Goal: Information Seeking & Learning: Learn about a topic

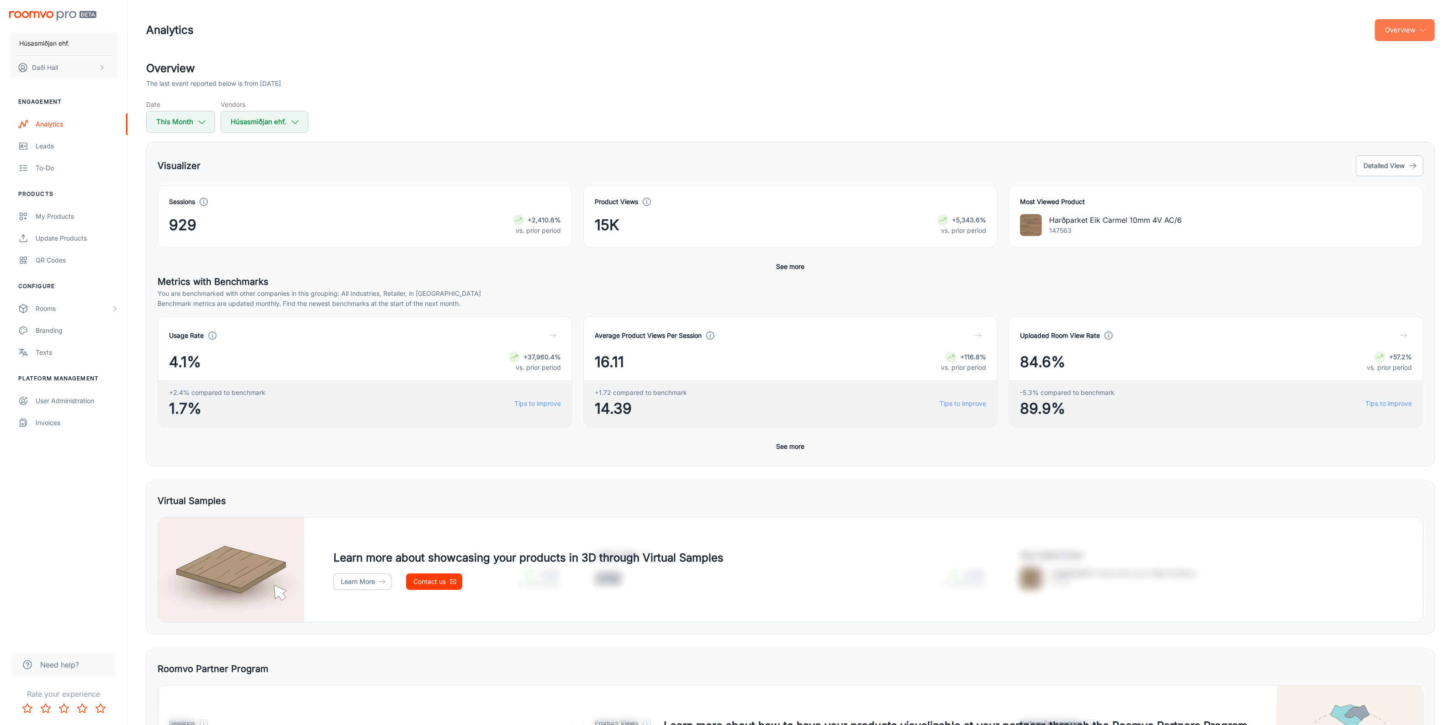
click at [1402, 31] on button "Overview" at bounding box center [1405, 30] width 60 height 22
click at [1399, 71] on li "Visualizer" at bounding box center [1410, 69] width 48 height 16
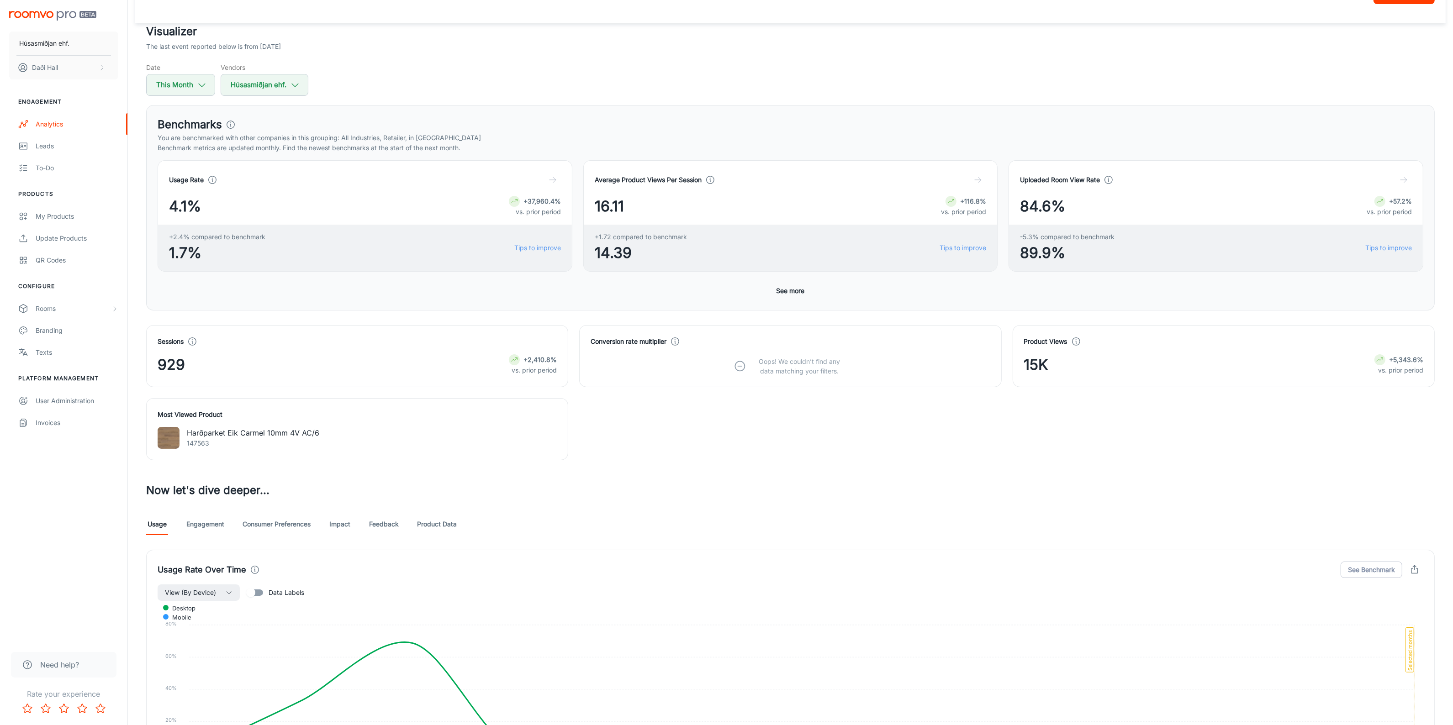
scroll to position [57, 0]
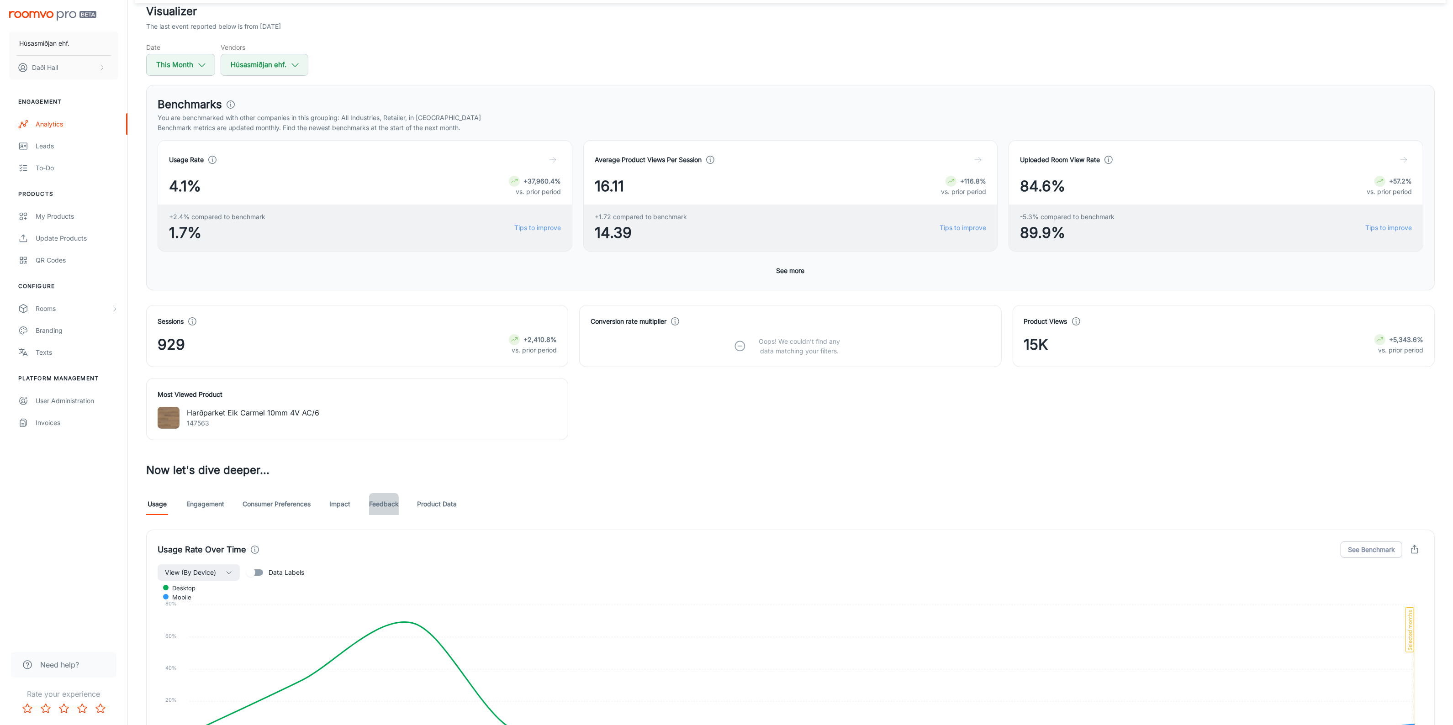
click at [386, 509] on link "Feedback" at bounding box center [384, 504] width 30 height 22
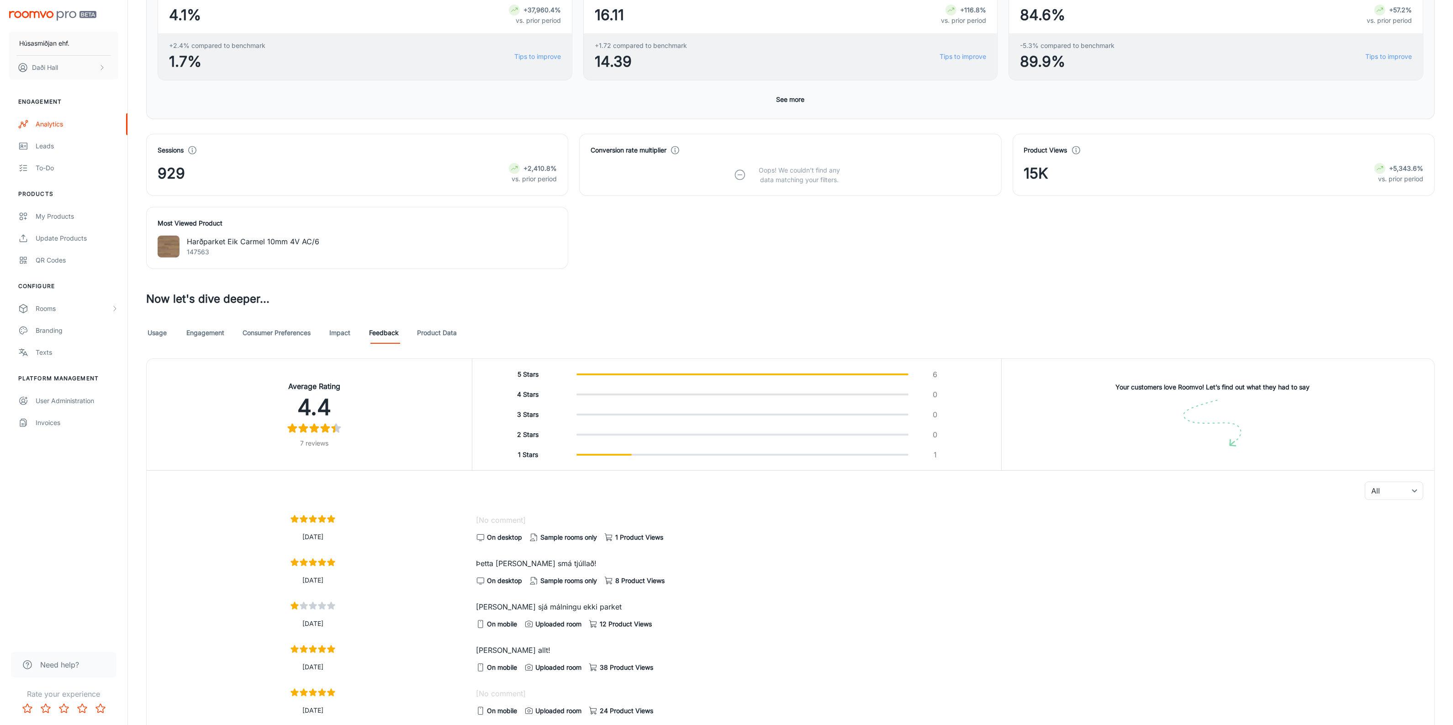
scroll to position [386, 0]
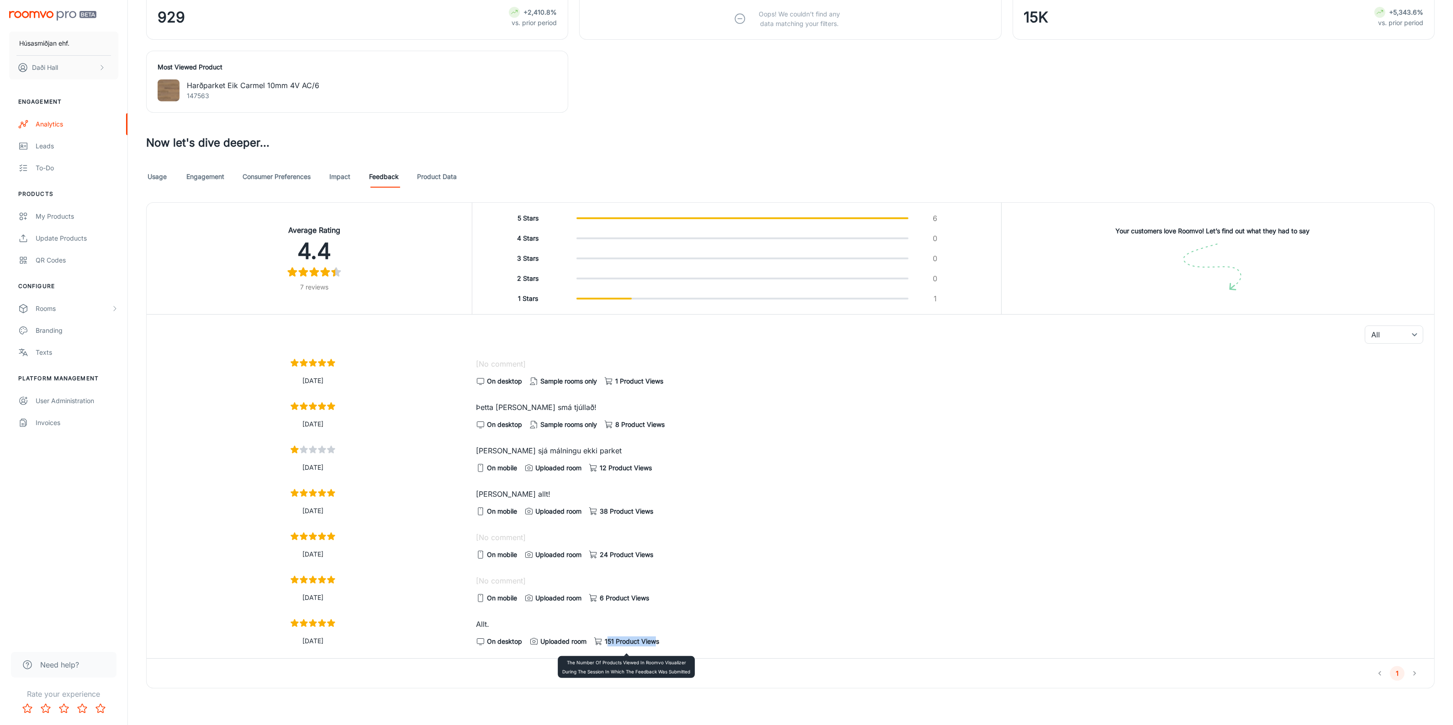
drag, startPoint x: 607, startPoint y: 642, endPoint x: 655, endPoint y: 643, distance: 48.0
click at [655, 643] on span "151 Product Views" at bounding box center [632, 642] width 54 height 10
drag, startPoint x: 612, startPoint y: 379, endPoint x: 686, endPoint y: 379, distance: 74.0
click at [686, 379] on div "On desktop Sample rooms only 1 Product Views" at bounding box center [949, 381] width 947 height 12
drag, startPoint x: 569, startPoint y: 406, endPoint x: 457, endPoint y: 402, distance: 112.4
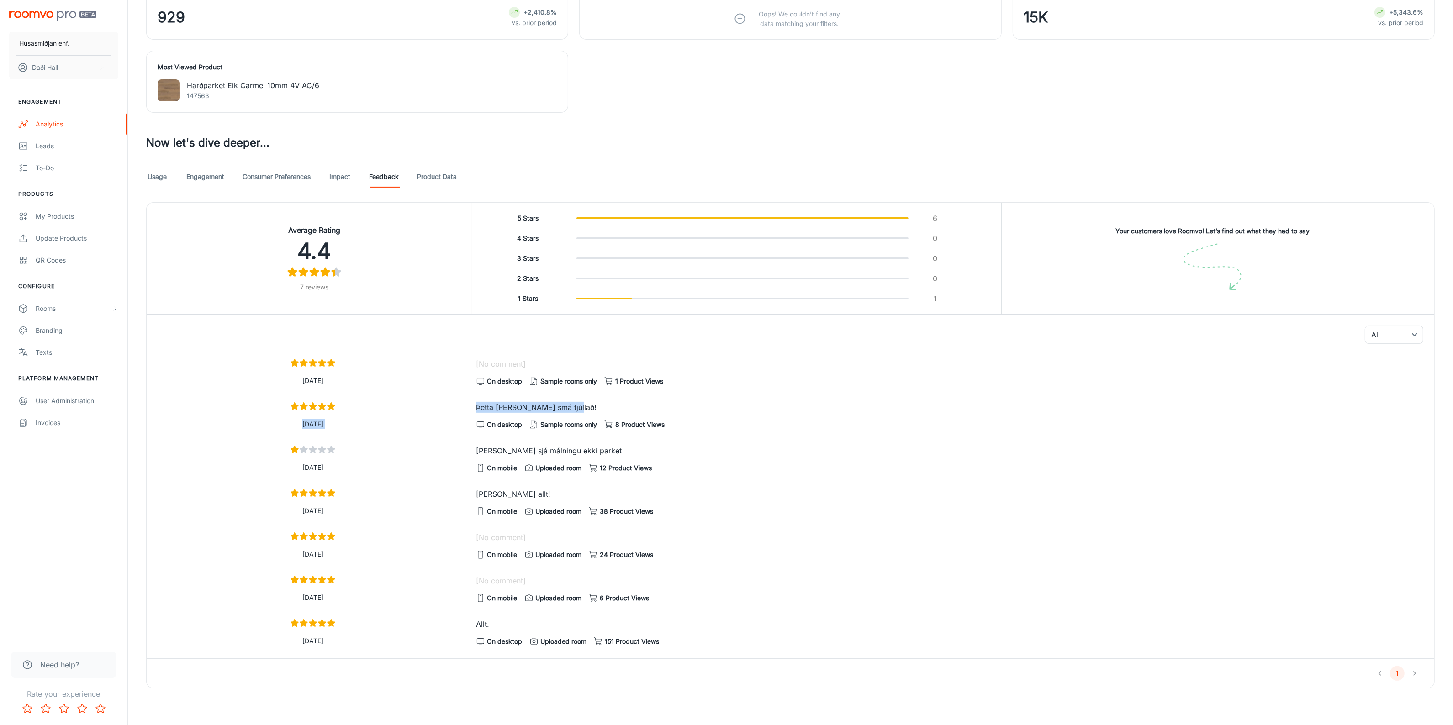
click at [457, 402] on div "[DATE] Þetta [PERSON_NAME] smá tjúllað! On desktop Sample rooms only 8 Product …" at bounding box center [786, 413] width 1273 height 36
click at [438, 170] on link "Product Data" at bounding box center [437, 177] width 40 height 22
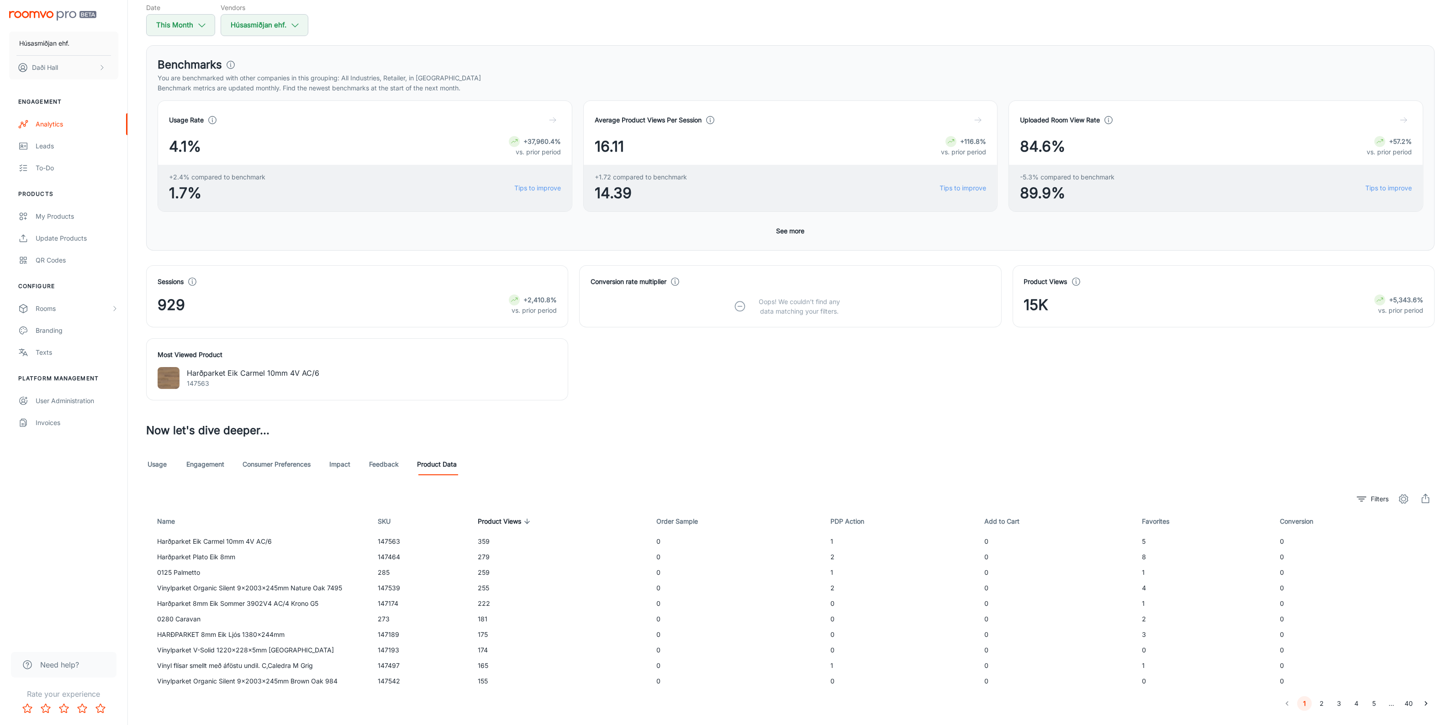
scroll to position [119, 0]
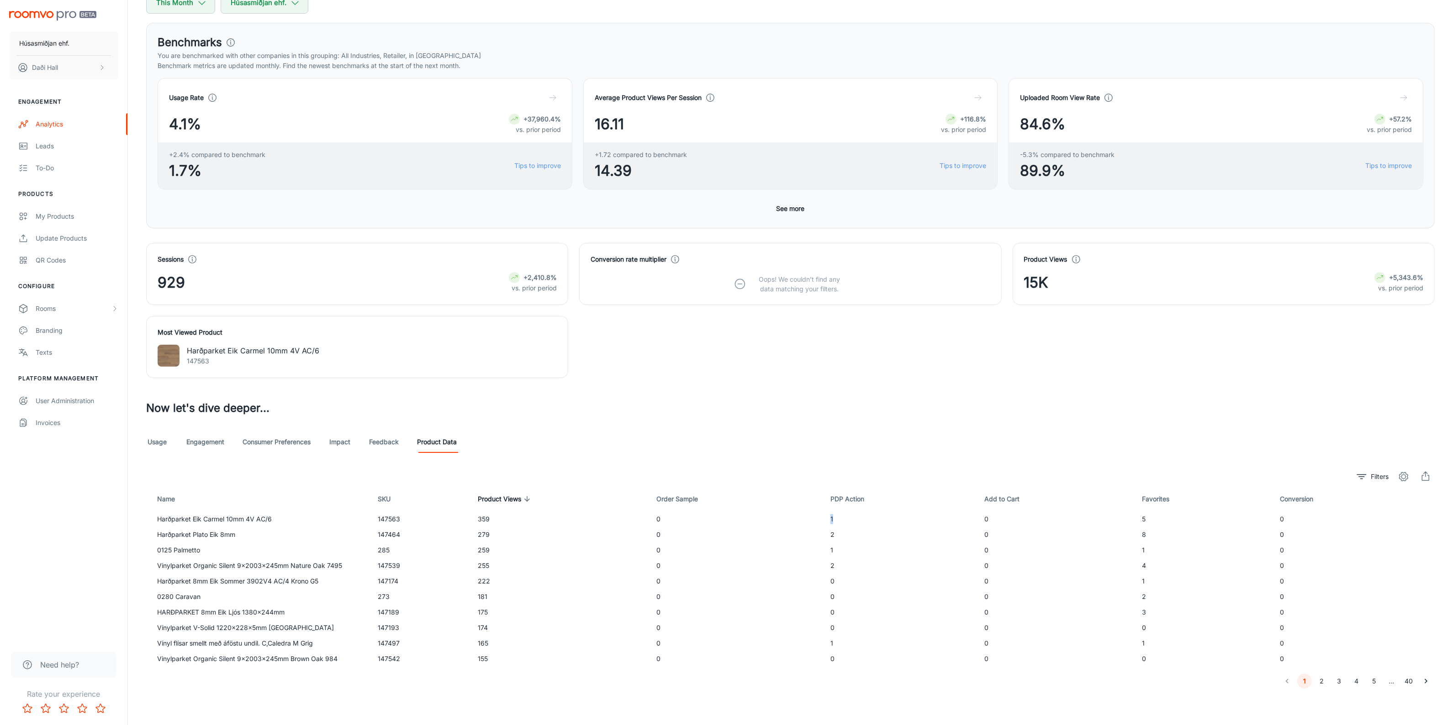
drag, startPoint x: 832, startPoint y: 519, endPoint x: 819, endPoint y: 519, distance: 13.2
click at [819, 519] on tr "Harðparket Eik Carmel 10mm 4V AC/6 147563 359 0 1 0 5 0" at bounding box center [790, 519] width 1288 height 16
drag, startPoint x: 1140, startPoint y: 521, endPoint x: 1130, endPoint y: 523, distance: 10.4
click at [1130, 523] on tr "Harðparket Eik Carmel 10mm 4V AC/6 147563 359 0 1 0 5 0" at bounding box center [790, 519] width 1288 height 16
drag, startPoint x: 825, startPoint y: 521, endPoint x: 832, endPoint y: 521, distance: 6.8
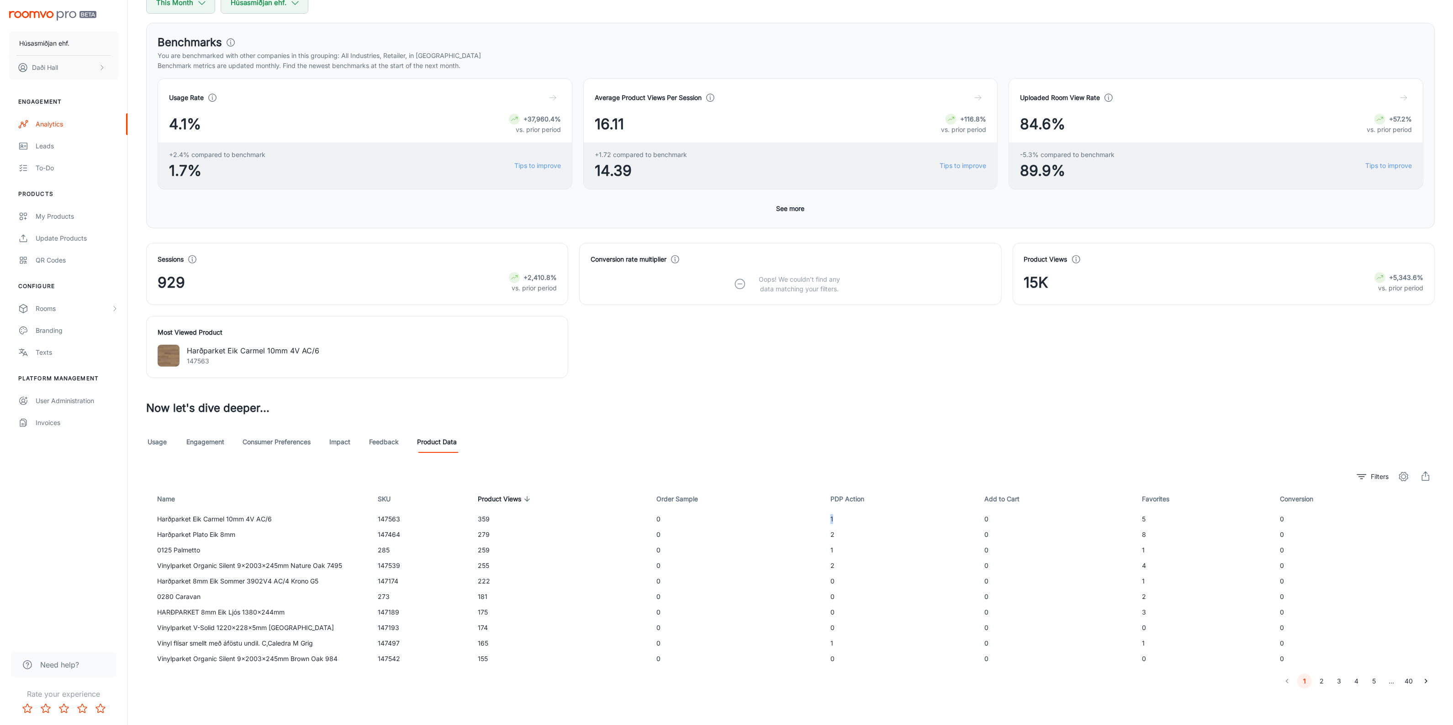
click at [832, 521] on td "1" at bounding box center [900, 519] width 154 height 16
drag, startPoint x: 1147, startPoint y: 537, endPoint x: 1124, endPoint y: 539, distance: 22.9
click at [1136, 537] on td "8" at bounding box center [1203, 535] width 138 height 16
drag, startPoint x: 168, startPoint y: 567, endPoint x: 176, endPoint y: 567, distance: 8.2
click at [176, 567] on td "Vinylparket Organic Silent 9x2003x245mm Nature Oak 7495" at bounding box center [258, 566] width 224 height 16
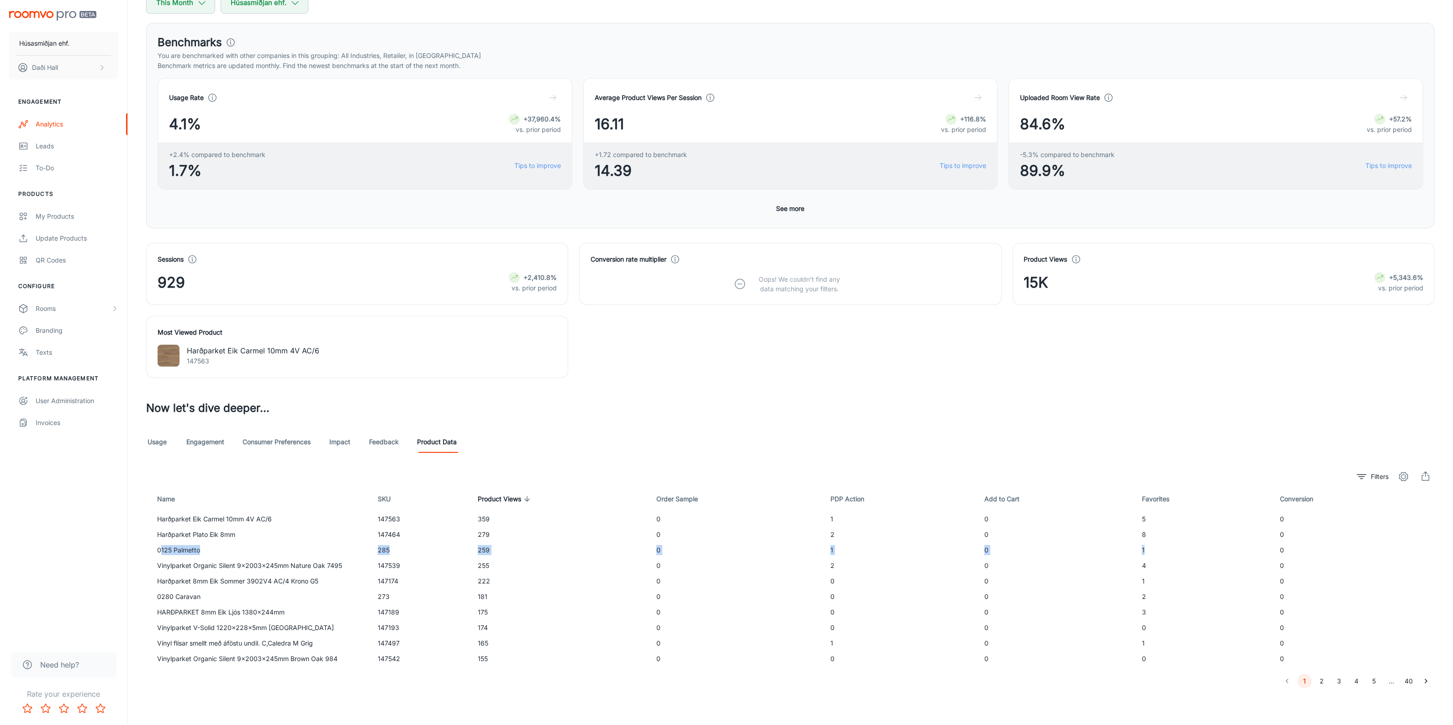
drag, startPoint x: 160, startPoint y: 551, endPoint x: 1145, endPoint y: 548, distance: 985.5
click at [1145, 548] on tr "0125 Palmetto 285 259 0 1 0 1 0" at bounding box center [790, 551] width 1288 height 16
click at [1422, 679] on icon "Go to next page" at bounding box center [1425, 681] width 9 height 9
drag, startPoint x: 1141, startPoint y: 596, endPoint x: 158, endPoint y: 599, distance: 982.7
click at [158, 599] on tr "Vegg og Loftaplata hljóðdempandi Eik 142614 132 0 0 0 3 0" at bounding box center [790, 597] width 1288 height 16
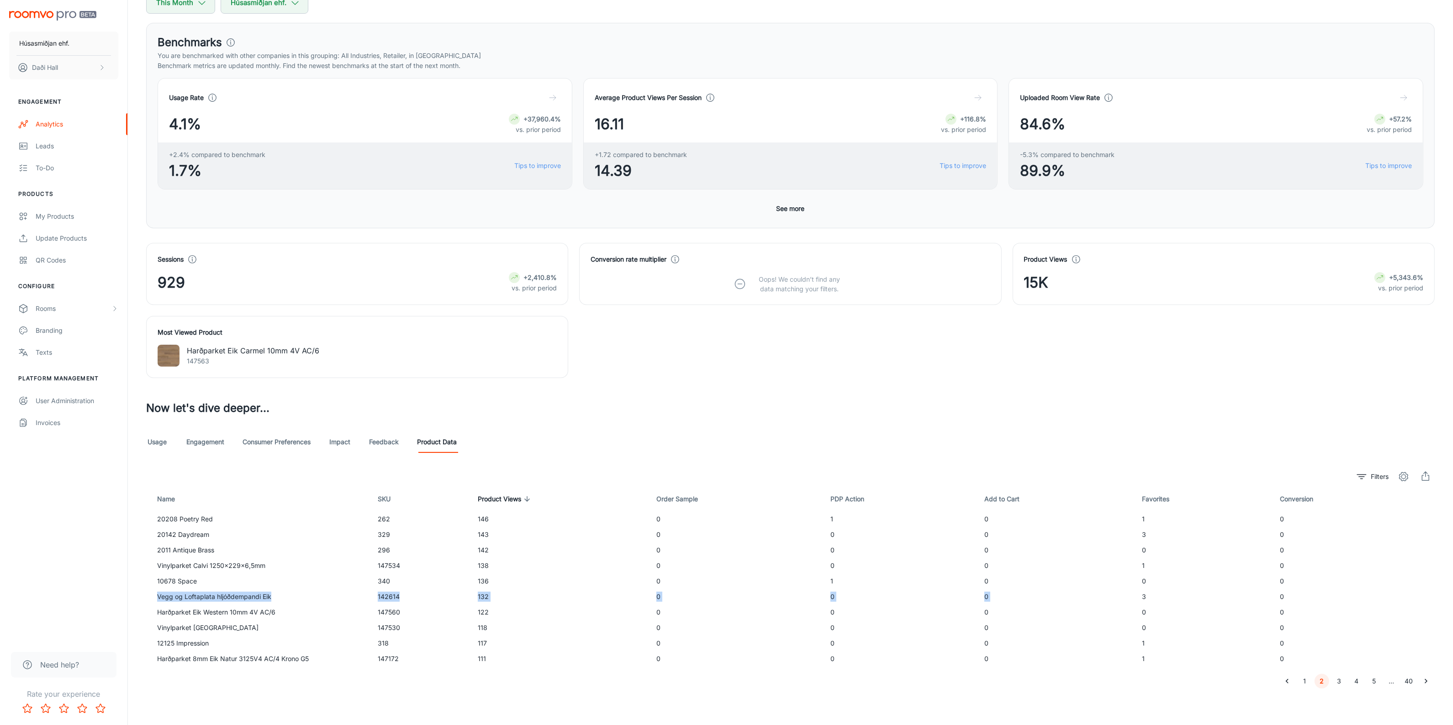
click at [1135, 595] on td "3" at bounding box center [1203, 597] width 138 height 16
drag, startPoint x: 1138, startPoint y: 596, endPoint x: 1161, endPoint y: 596, distance: 23.3
click at [1161, 596] on td "3" at bounding box center [1203, 597] width 138 height 16
click at [1144, 600] on td "3" at bounding box center [1203, 597] width 138 height 16
drag, startPoint x: 1134, startPoint y: 599, endPoint x: 1148, endPoint y: 599, distance: 13.7
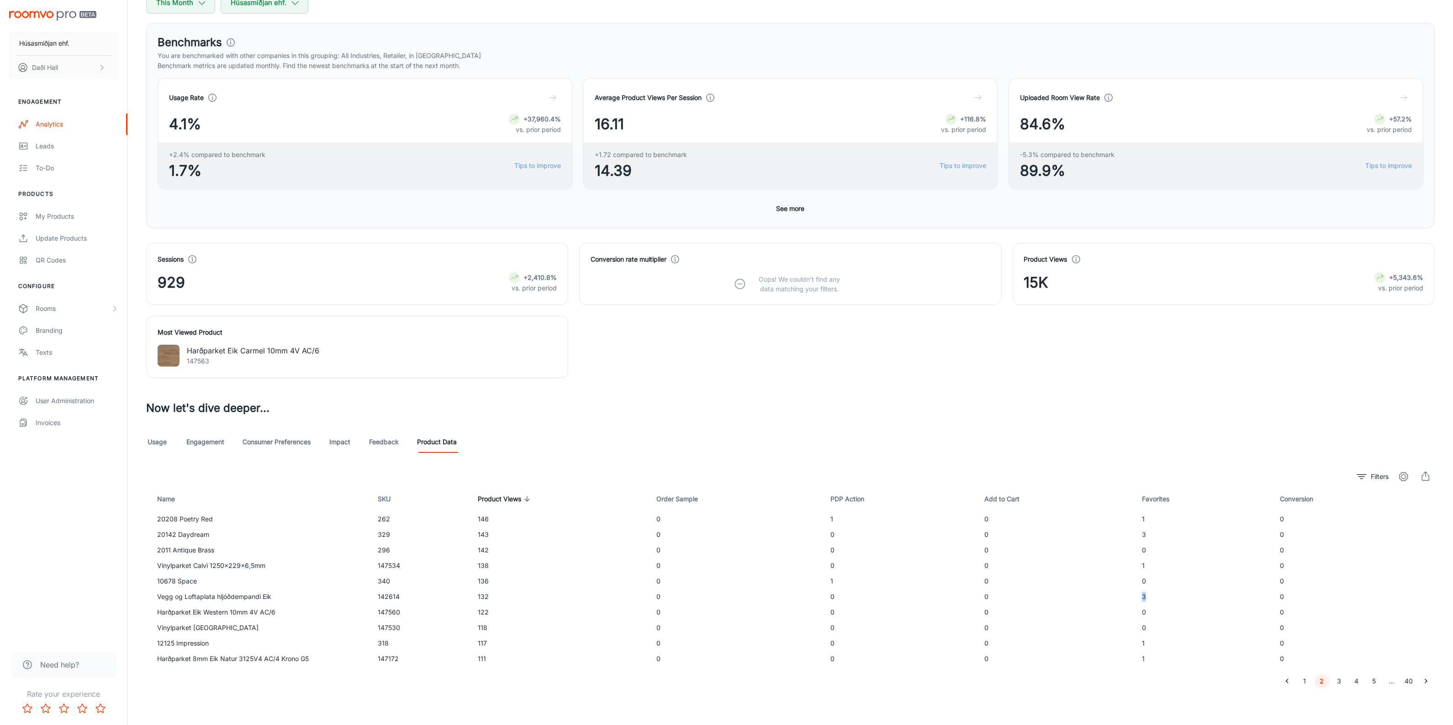
click at [1148, 599] on td "3" at bounding box center [1203, 597] width 138 height 16
click at [1425, 679] on icon "Go to next page" at bounding box center [1425, 681] width 9 height 9
drag, startPoint x: 154, startPoint y: 646, endPoint x: 1145, endPoint y: 642, distance: 991.4
click at [1145, 642] on tr "Vinylparket Nice 1250x229x6,5mm 147532 100 0 1 0 6 0" at bounding box center [790, 644] width 1288 height 16
click at [1155, 498] on span "Favorites" at bounding box center [1161, 499] width 39 height 11
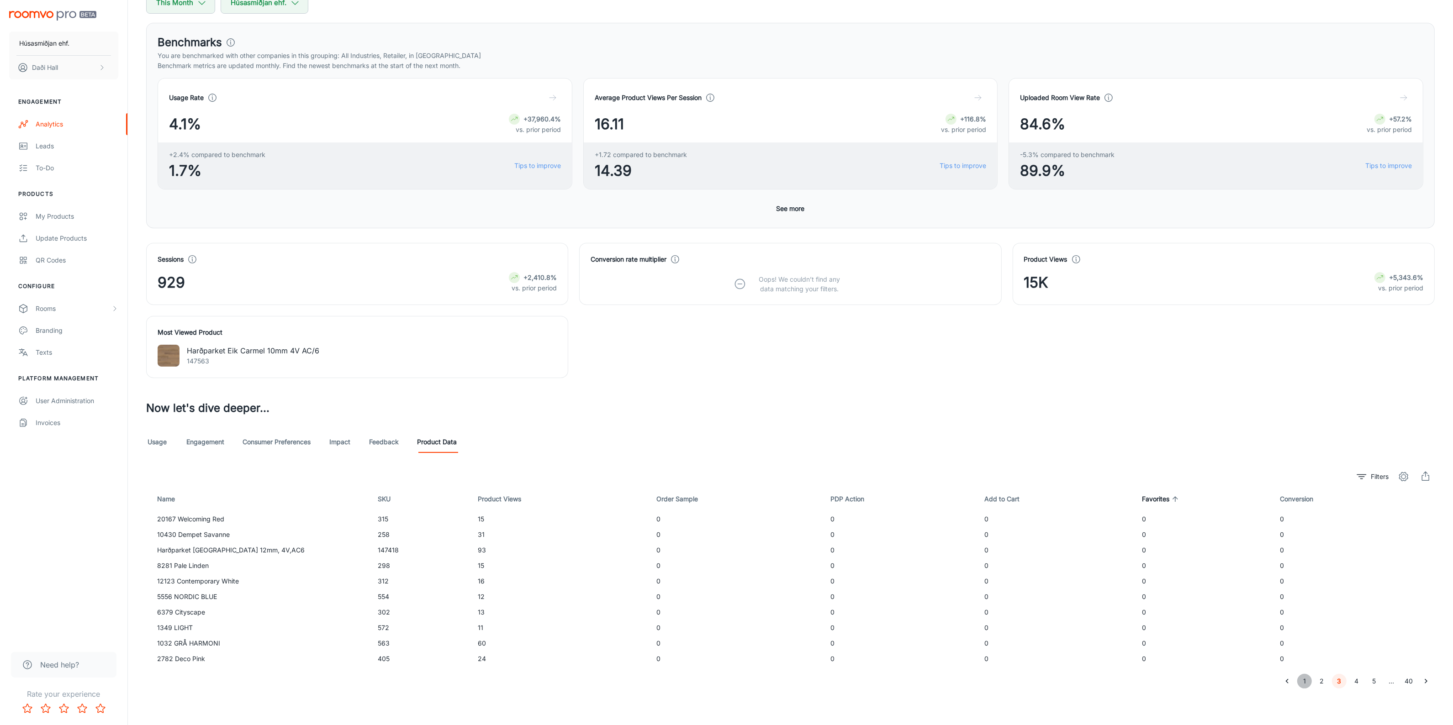
click at [1309, 680] on button "1" at bounding box center [1304, 681] width 15 height 15
click at [1163, 499] on span "Favorites" at bounding box center [1161, 499] width 39 height 11
click at [1323, 684] on button "2" at bounding box center [1321, 681] width 15 height 15
click at [257, 444] on link "Consumer Preferences" at bounding box center [276, 442] width 68 height 22
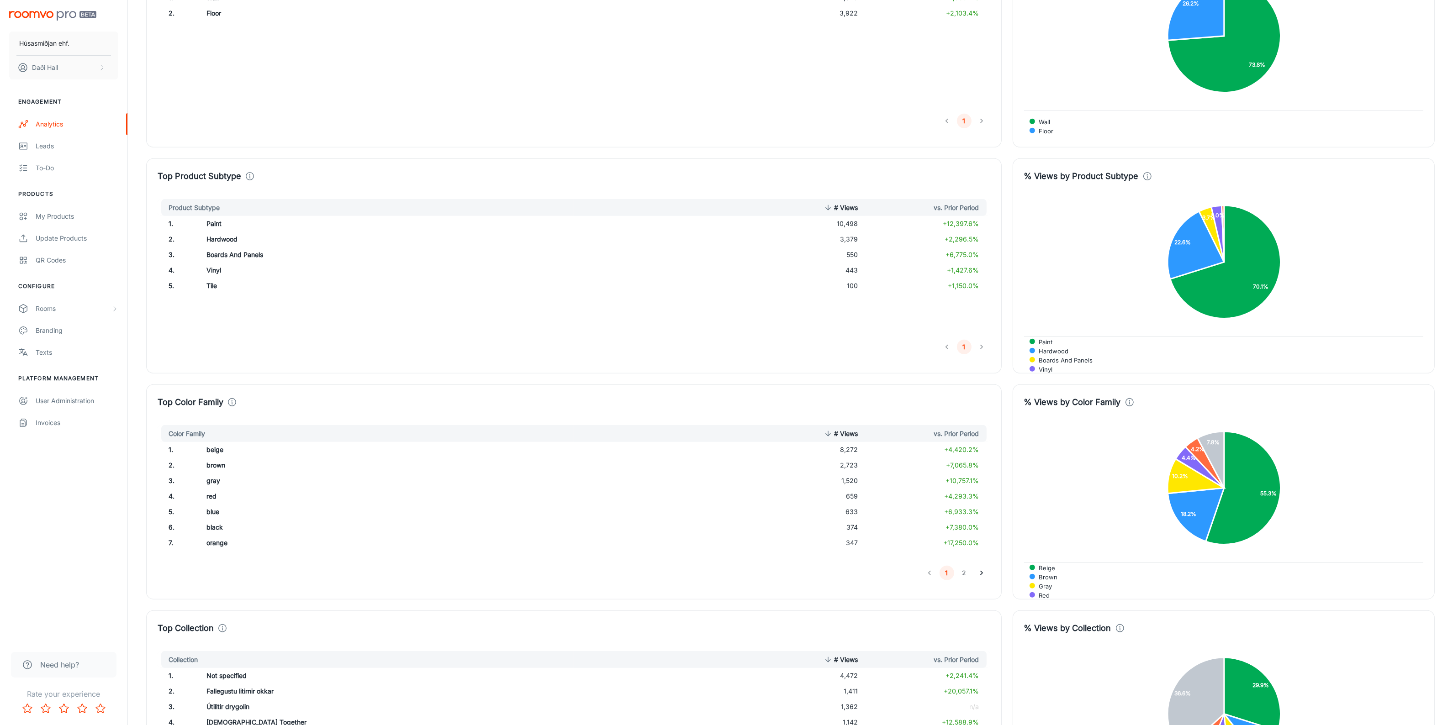
scroll to position [822, 0]
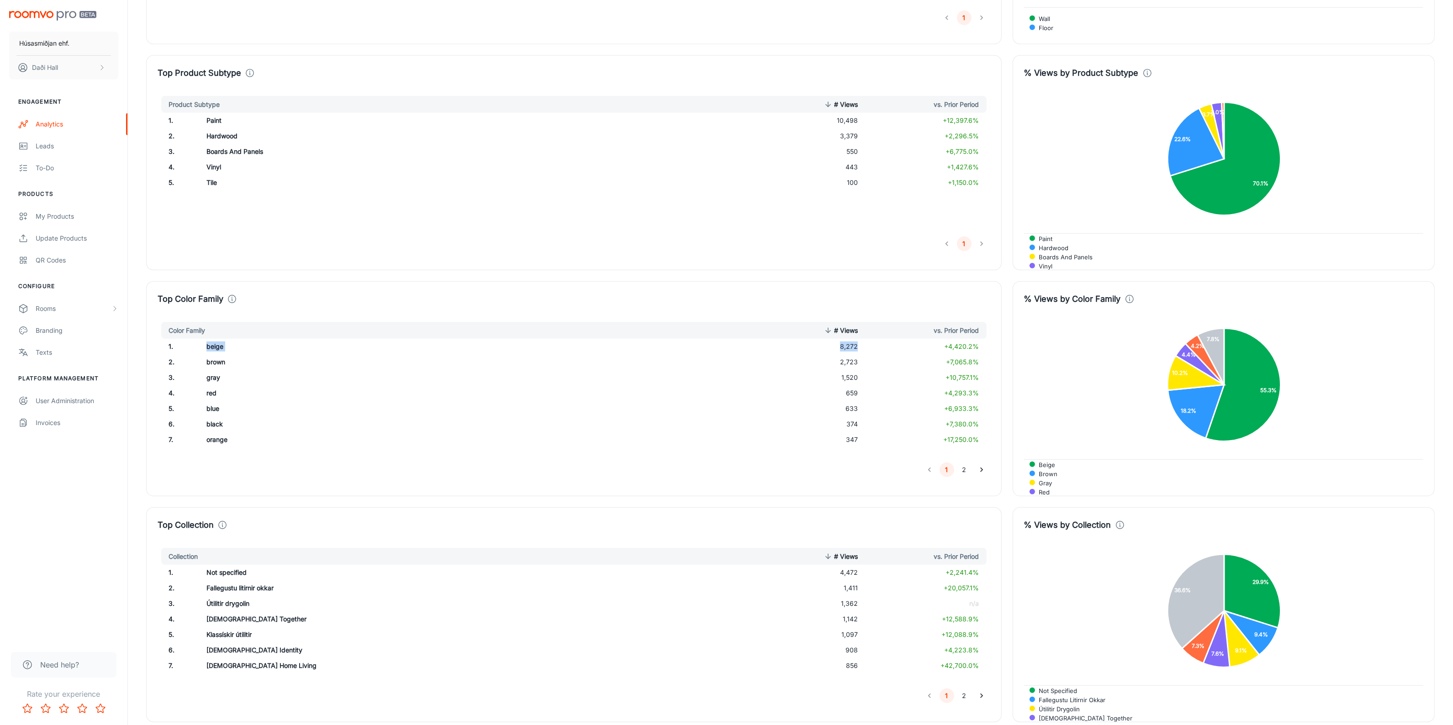
drag, startPoint x: 200, startPoint y: 348, endPoint x: 901, endPoint y: 352, distance: 701.0
click at [901, 352] on tr "1 . beige 8,272 +4,420.2%" at bounding box center [574, 347] width 832 height 16
drag, startPoint x: 844, startPoint y: 135, endPoint x: 869, endPoint y: 133, distance: 24.7
click at [869, 133] on tr "2 . Hardwood 3,379 +2,296.5%" at bounding box center [574, 136] width 832 height 16
drag, startPoint x: 843, startPoint y: 153, endPoint x: 862, endPoint y: 152, distance: 19.7
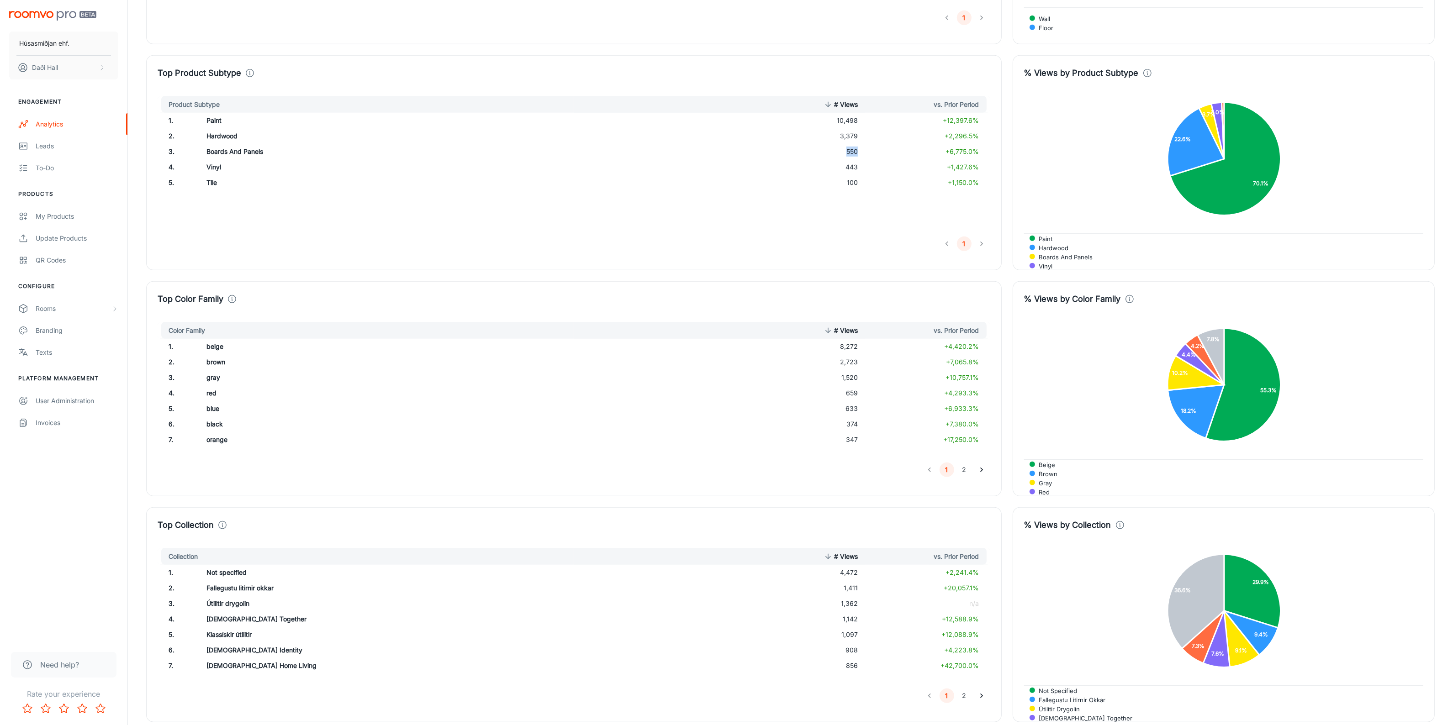
click at [862, 152] on td "550" at bounding box center [802, 152] width 125 height 16
drag, startPoint x: 842, startPoint y: 169, endPoint x: 865, endPoint y: 169, distance: 23.7
click at [865, 169] on tr "4 . Vinyl 443 +1,427.6%" at bounding box center [574, 167] width 832 height 16
drag, startPoint x: 841, startPoint y: 181, endPoint x: 864, endPoint y: 181, distance: 22.8
click at [864, 181] on td "100" at bounding box center [802, 183] width 125 height 16
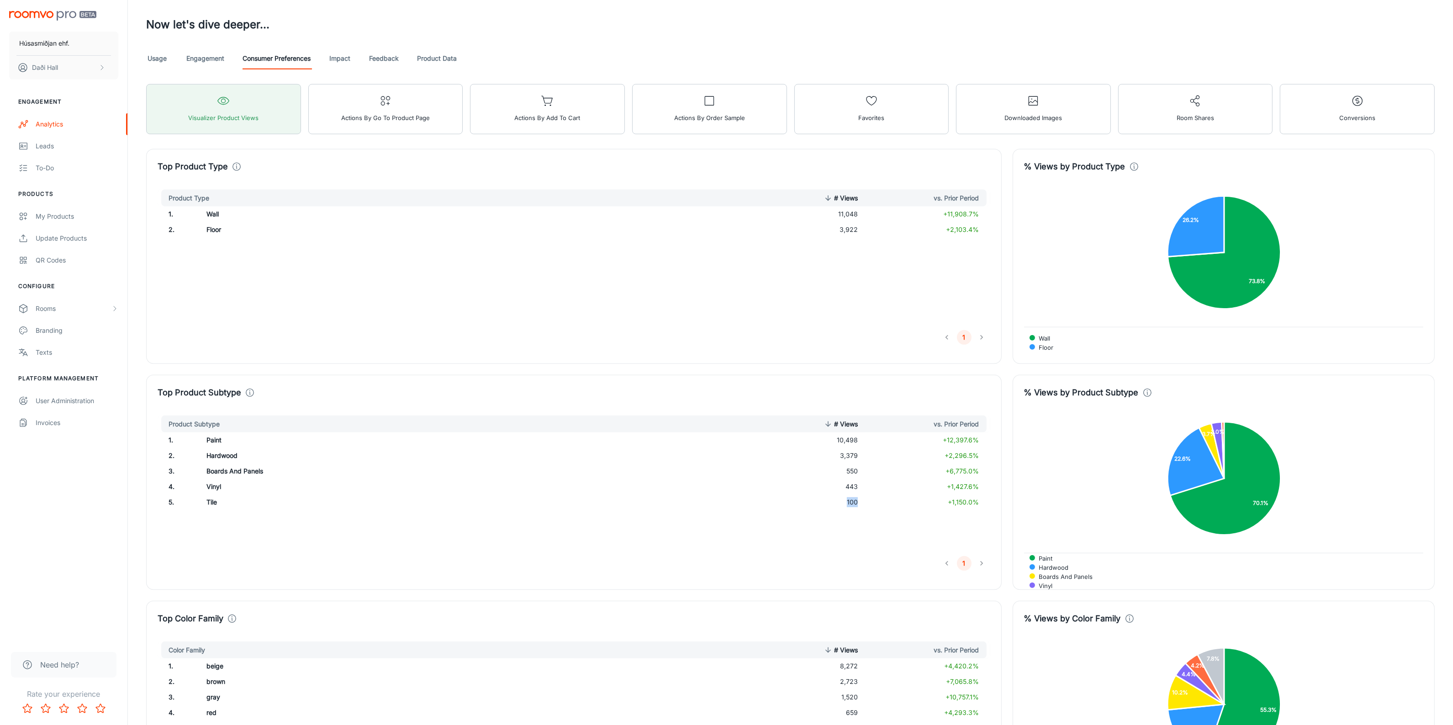
scroll to position [480, 0]
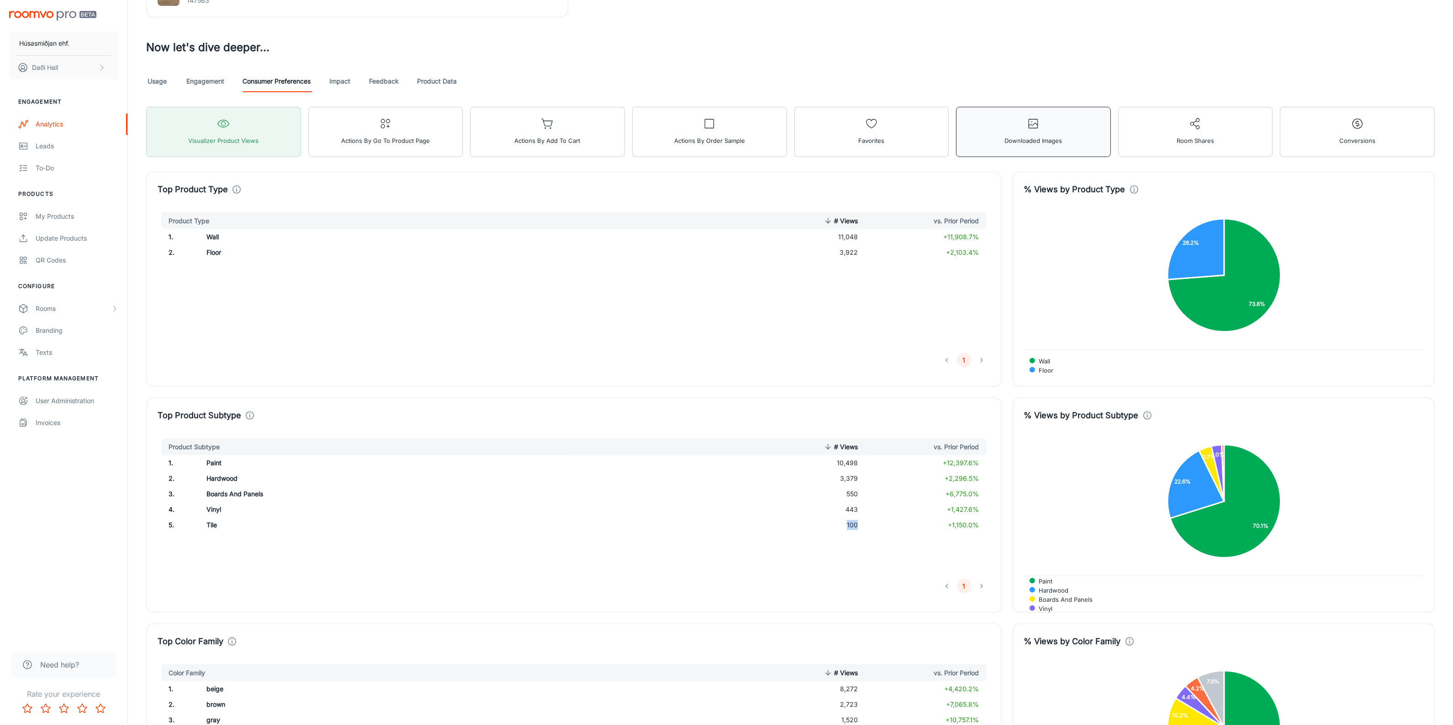
click at [963, 156] on button "Downloaded Images" at bounding box center [1033, 132] width 155 height 50
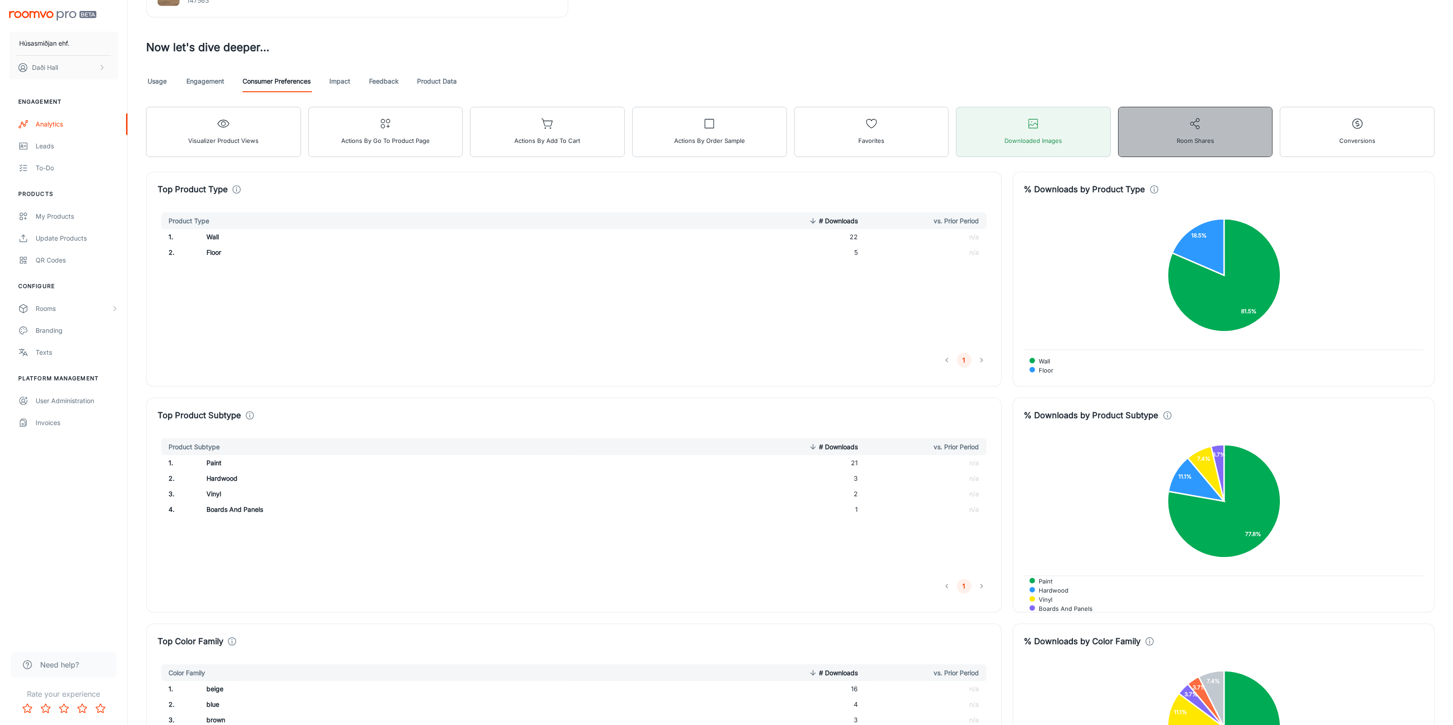
click at [1136, 154] on button "Room Shares" at bounding box center [1195, 132] width 155 height 50
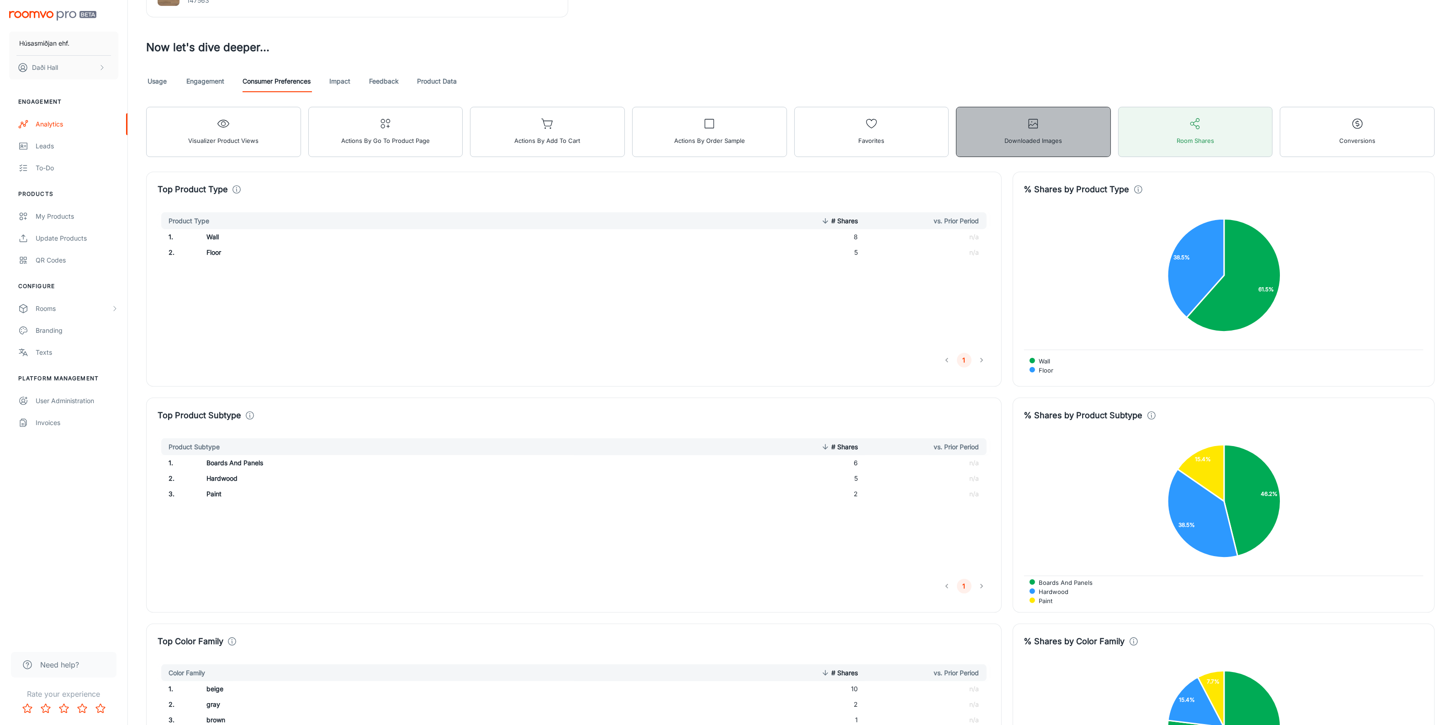
click at [1062, 154] on button "Downloaded Images" at bounding box center [1033, 132] width 155 height 50
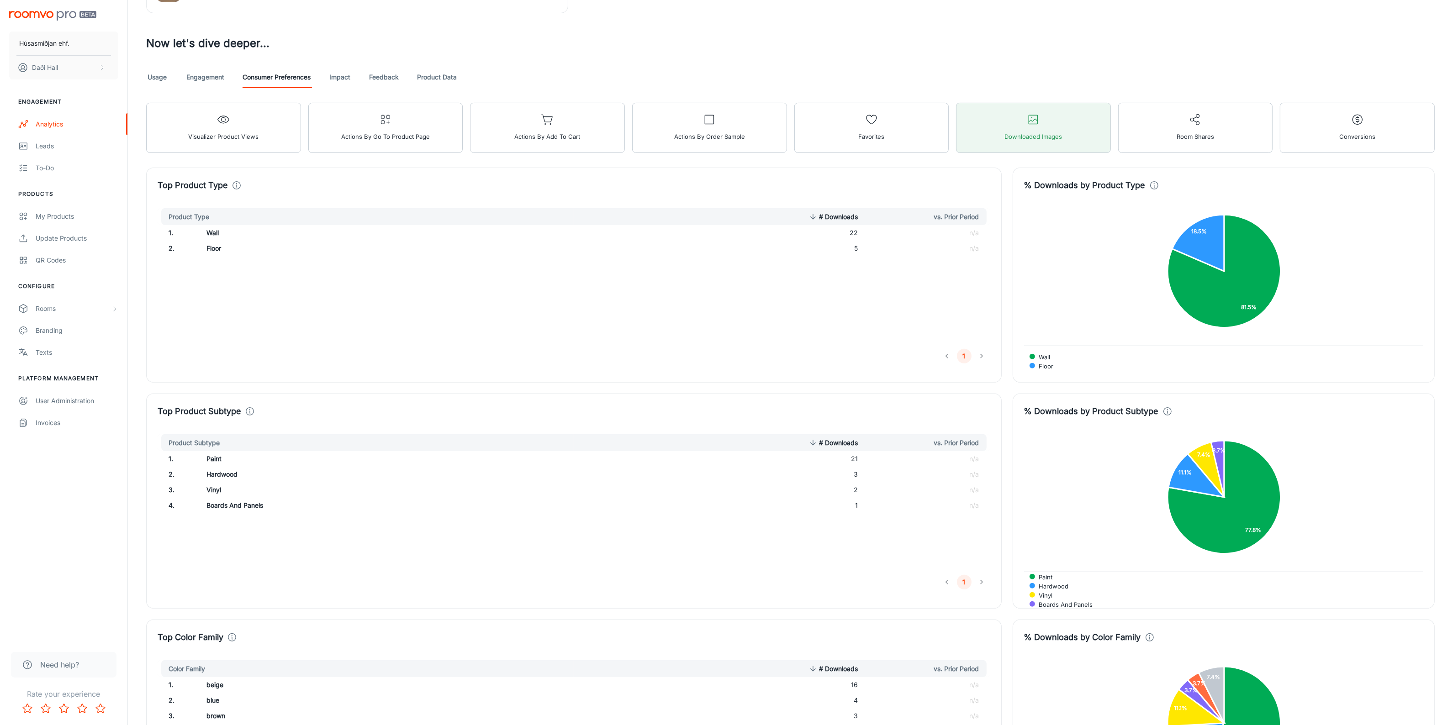
scroll to position [423, 0]
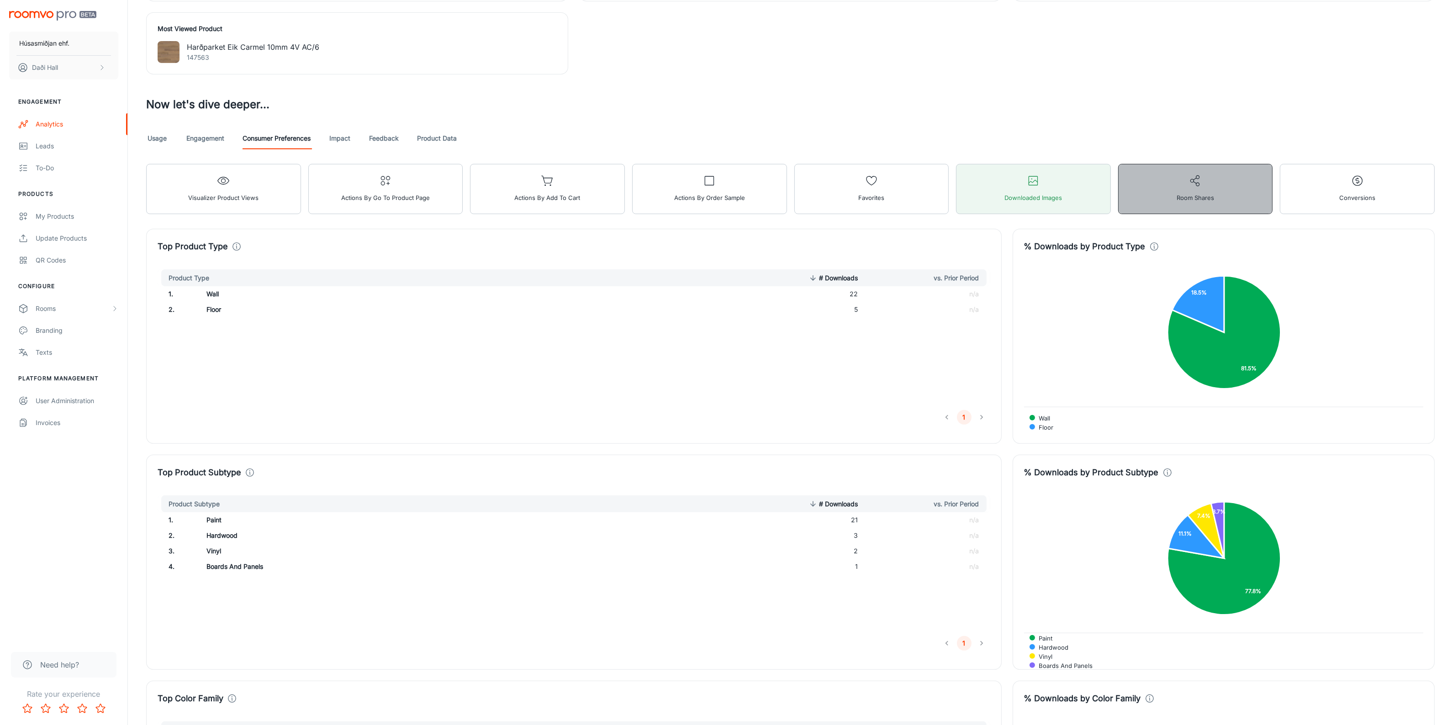
click at [1140, 206] on button "Room Shares" at bounding box center [1195, 189] width 155 height 50
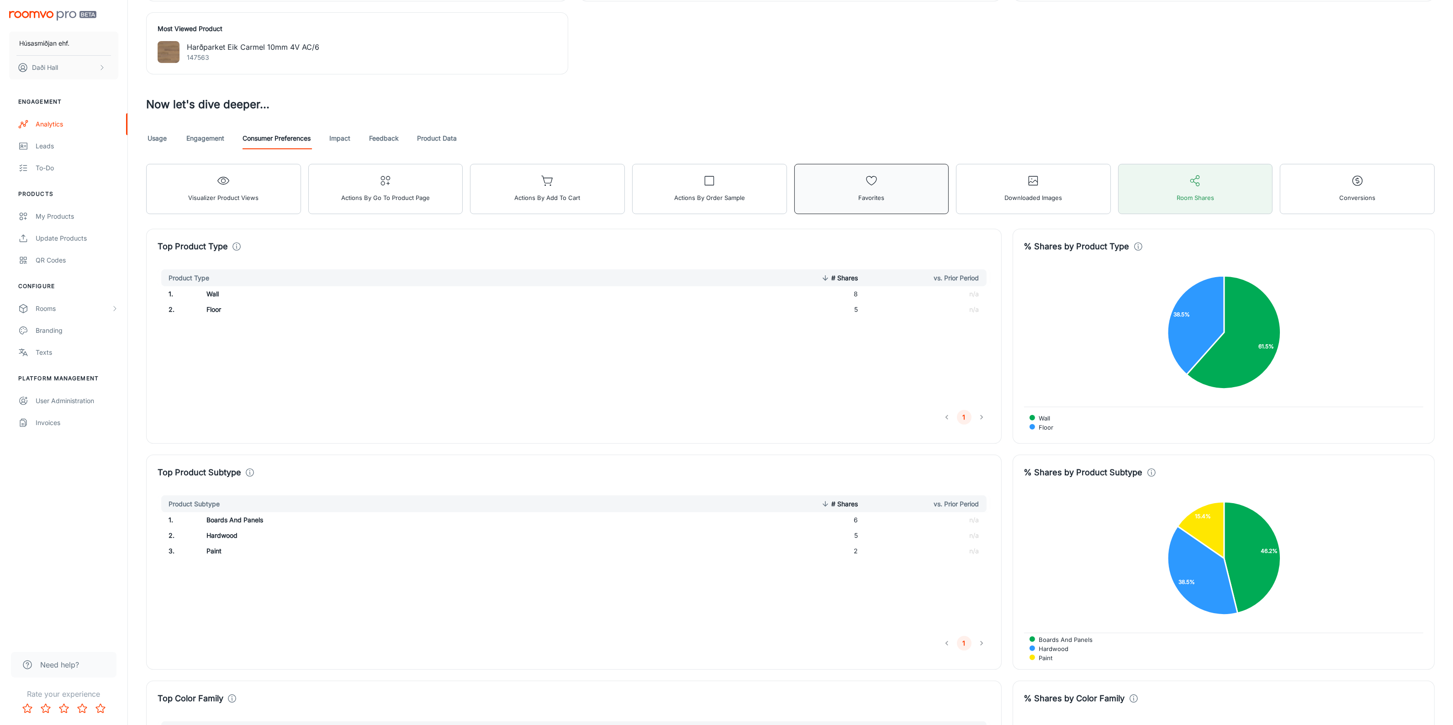
click at [903, 208] on button "Favorites" at bounding box center [871, 189] width 155 height 50
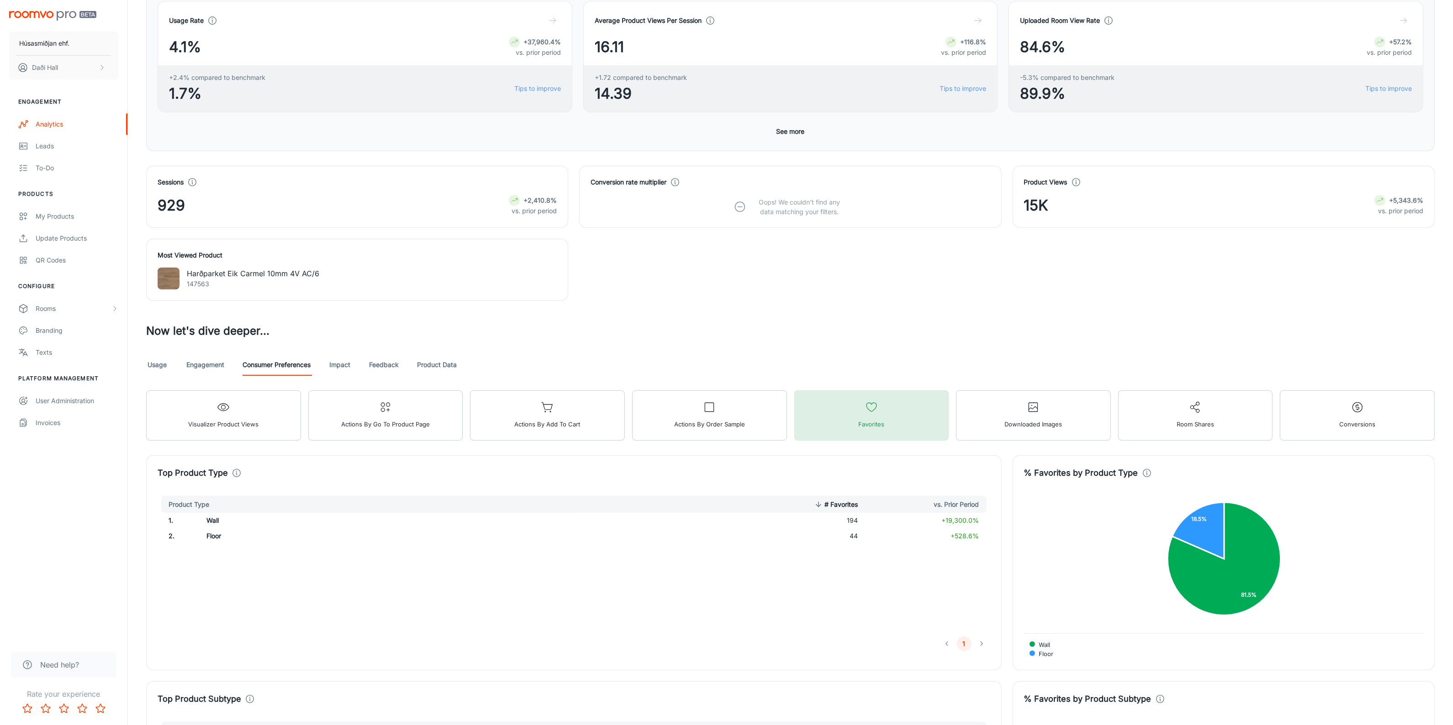
scroll to position [195, 0]
drag, startPoint x: 846, startPoint y: 524, endPoint x: 862, endPoint y: 524, distance: 16.4
click at [862, 524] on td "194" at bounding box center [802, 523] width 125 height 16
click at [341, 371] on link "Impact" at bounding box center [340, 367] width 22 height 22
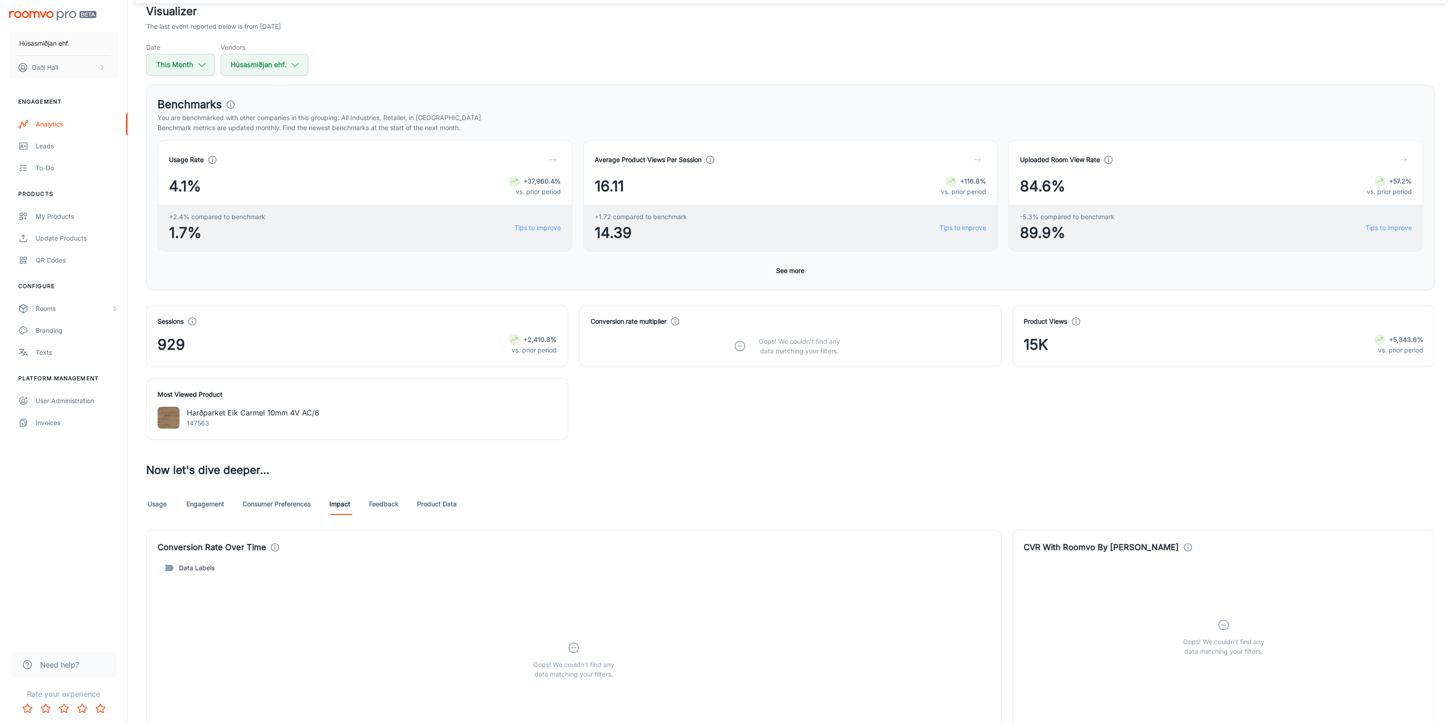
scroll to position [114, 0]
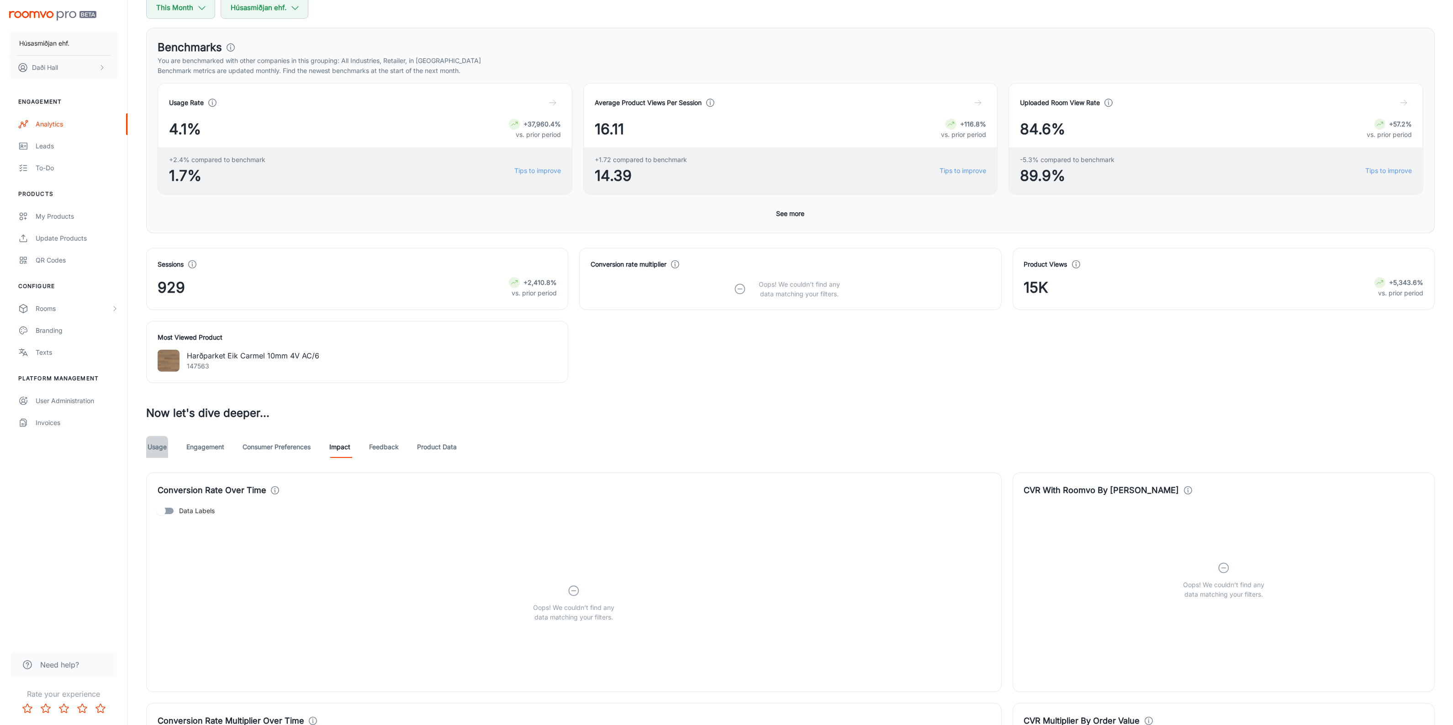
click at [156, 455] on link "Usage" at bounding box center [157, 447] width 22 height 22
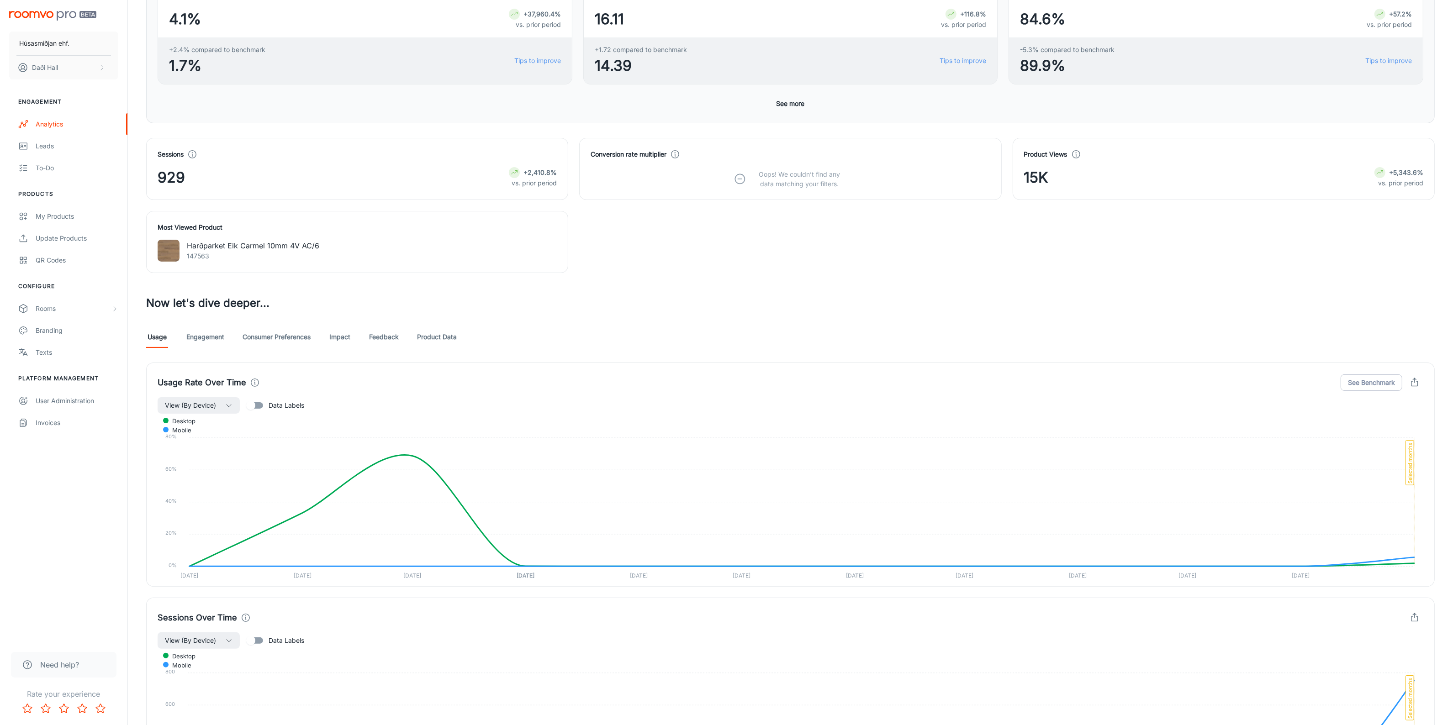
scroll to position [204, 0]
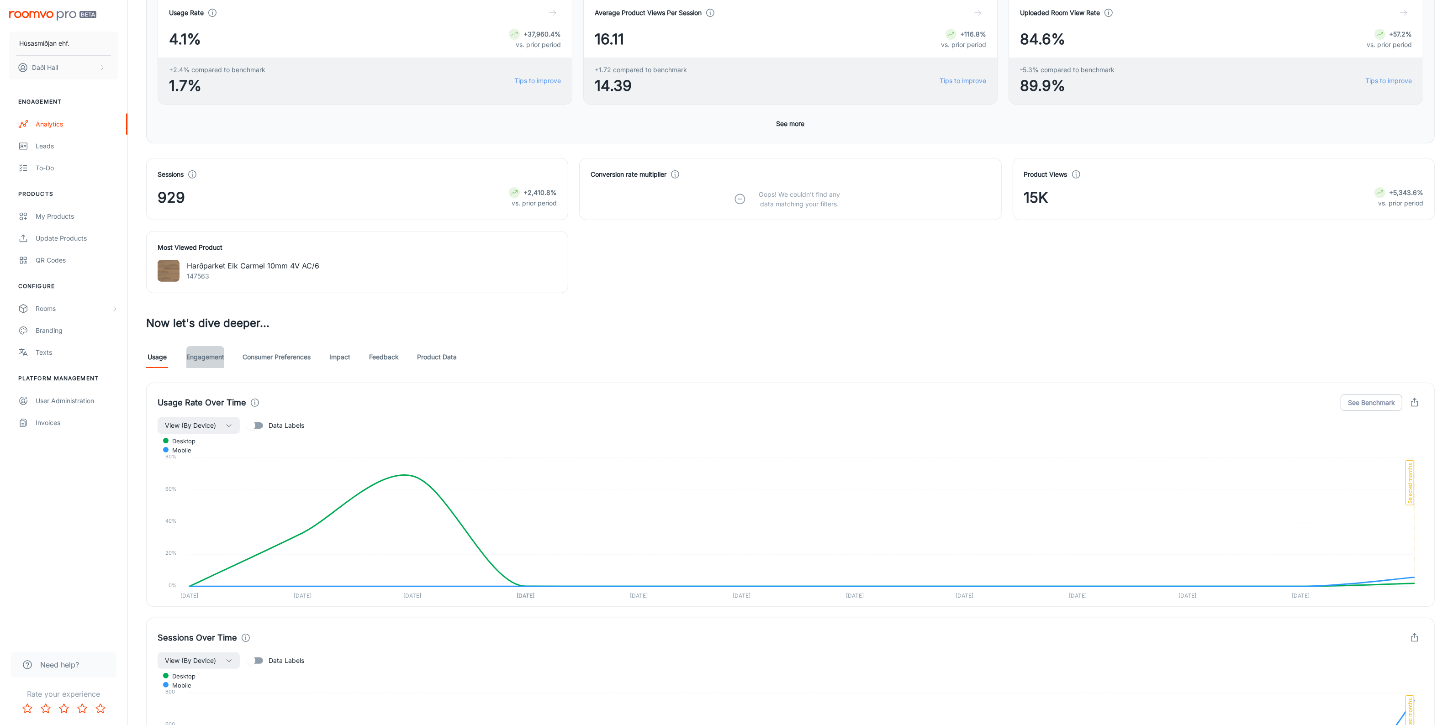
click at [204, 363] on link "Engagement" at bounding box center [205, 357] width 38 height 22
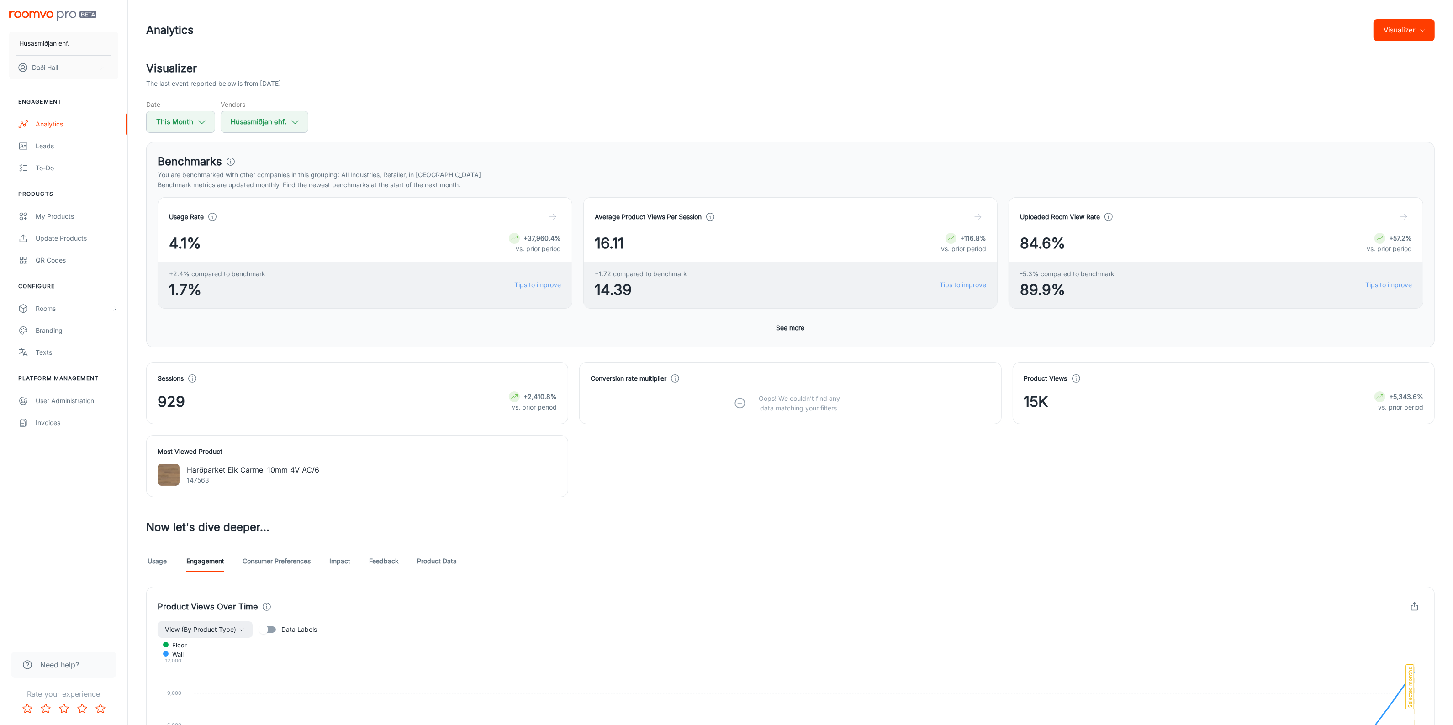
scroll to position [171, 0]
